Goal: Task Accomplishment & Management: Manage account settings

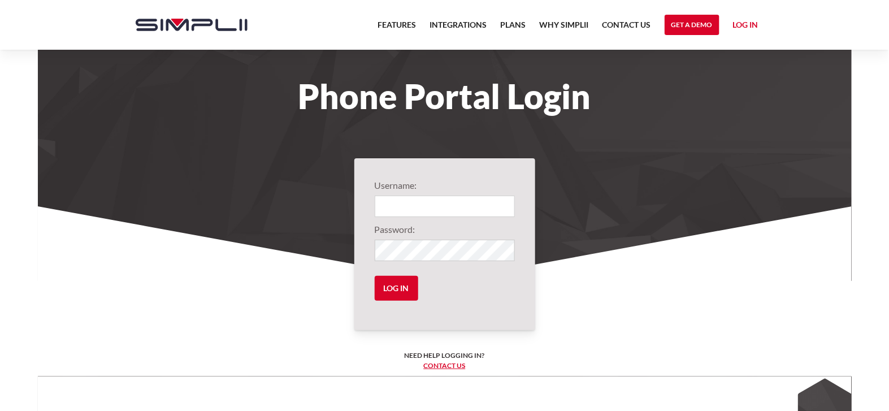
type input "1001@SWIFlorida"
click at [448, 203] on input "1001@SWIFlorida" at bounding box center [445, 206] width 140 height 21
drag, startPoint x: 450, startPoint y: 206, endPoint x: 243, endPoint y: 214, distance: 207.0
click at [243, 214] on section "Username: 1001@SWIFlorida Password: Log in Need help logging in? ‍ Contact us L…" at bounding box center [445, 352] width 814 height 293
click at [390, 288] on input "Log in" at bounding box center [397, 288] width 44 height 25
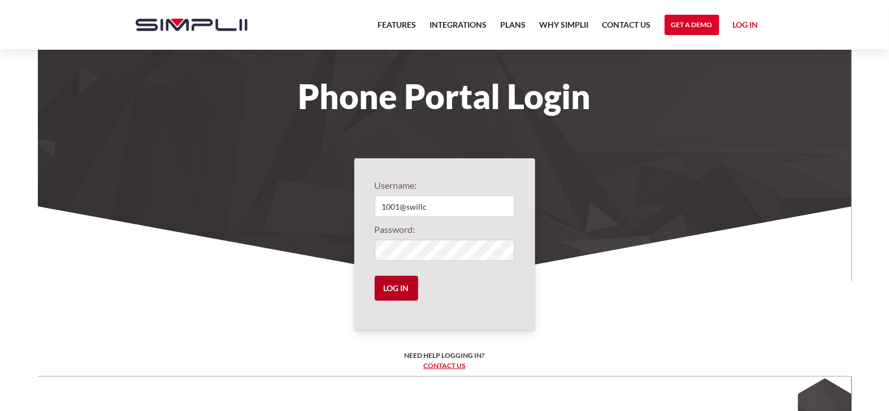
click at [406, 288] on input "Log in" at bounding box center [397, 288] width 44 height 25
click at [391, 284] on input "Log in" at bounding box center [397, 288] width 44 height 25
click at [435, 196] on input "1001@swillc" at bounding box center [445, 206] width 140 height 21
drag, startPoint x: 429, startPoint y: 206, endPoint x: 406, endPoint y: 209, distance: 23.9
click at [406, 209] on input "1001@swillc" at bounding box center [445, 206] width 140 height 21
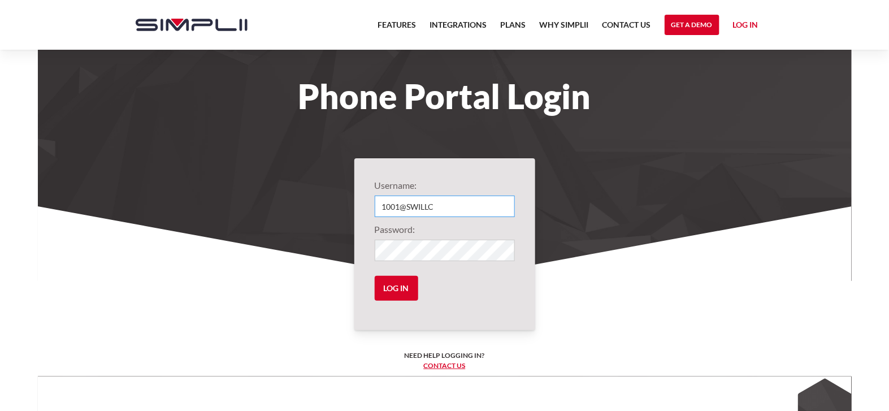
type input "1001@SWILLC"
click at [295, 252] on section "Username: 1001@SWILLC Password: Log in Need help logging in? ‍ Contact us Loggi…" at bounding box center [445, 352] width 814 height 293
click at [411, 289] on input "Log in" at bounding box center [397, 288] width 44 height 25
click at [400, 289] on input "Log in" at bounding box center [397, 288] width 44 height 25
click at [399, 290] on input "Log in" at bounding box center [397, 288] width 44 height 25
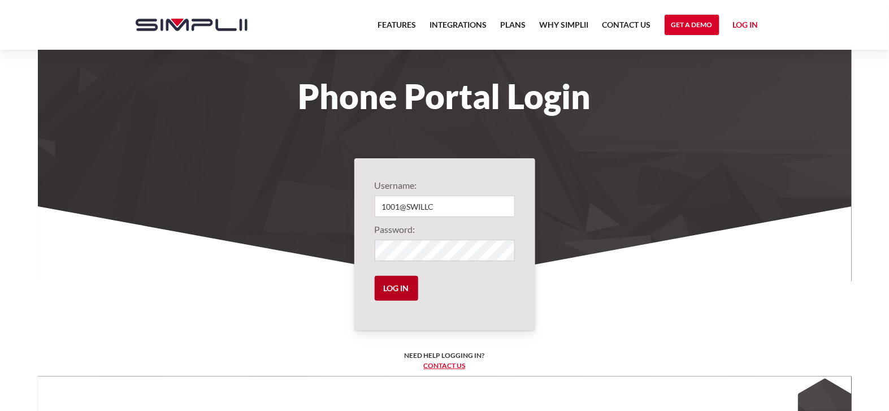
click at [399, 290] on input "Log in" at bounding box center [397, 288] width 44 height 25
click at [744, 25] on link "Log in" at bounding box center [745, 26] width 25 height 17
